Goal: Download file/media

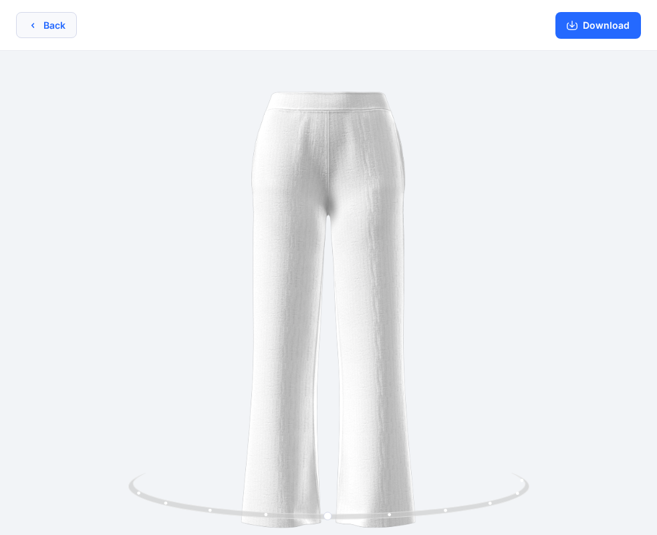
click at [39, 30] on button "Back" at bounding box center [46, 25] width 61 height 26
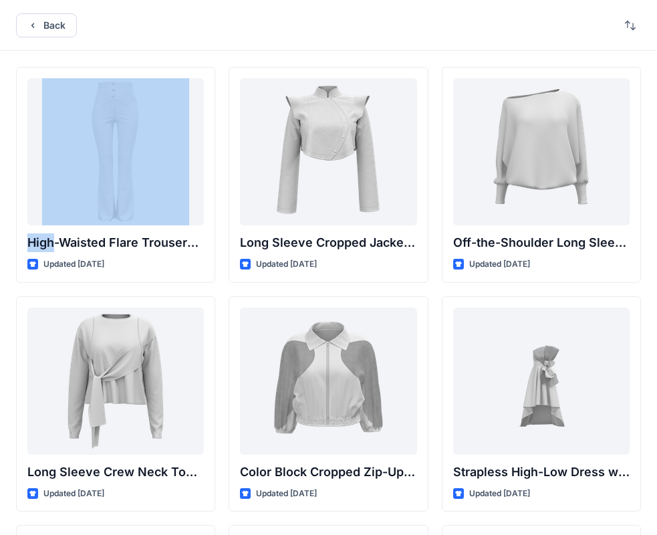
drag, startPoint x: 348, startPoint y: 17, endPoint x: 330, endPoint y: 20, distance: 17.6
click at [330, 20] on div "Back" at bounding box center [328, 25] width 657 height 51
click at [51, 23] on button "Back" at bounding box center [46, 25] width 61 height 24
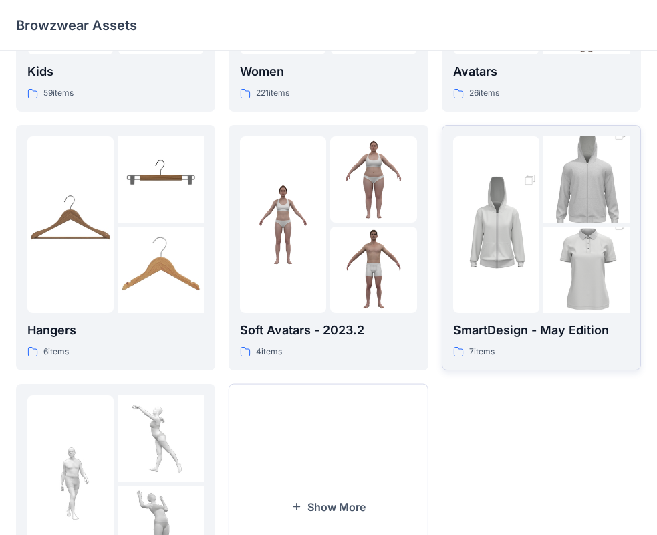
scroll to position [267, 0]
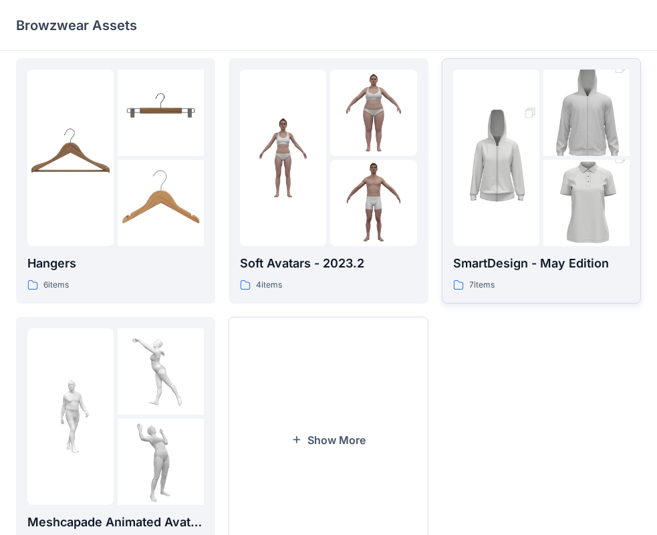
click at [496, 229] on div at bounding box center [496, 158] width 86 height 177
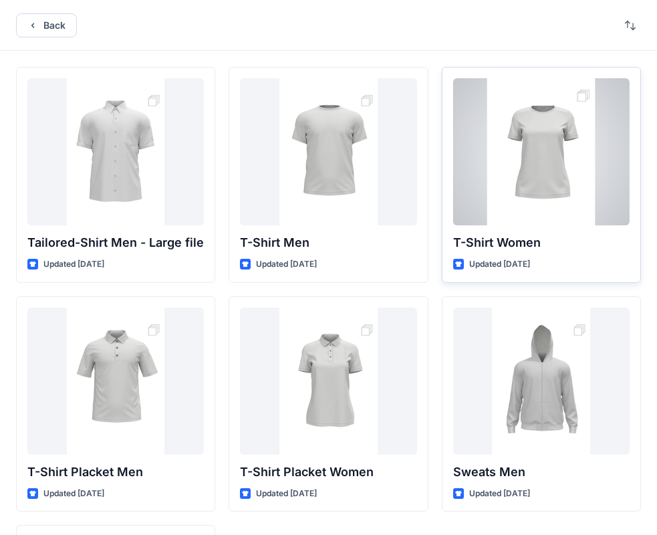
click at [560, 177] on div at bounding box center [541, 151] width 177 height 147
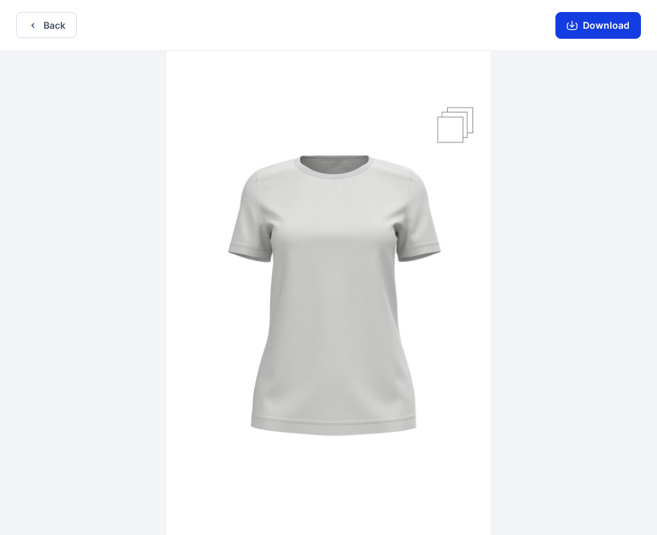
click at [622, 33] on button "Download" at bounding box center [599, 25] width 86 height 27
click at [603, 22] on button "Download" at bounding box center [599, 25] width 86 height 27
